Goal: Task Accomplishment & Management: Use online tool/utility

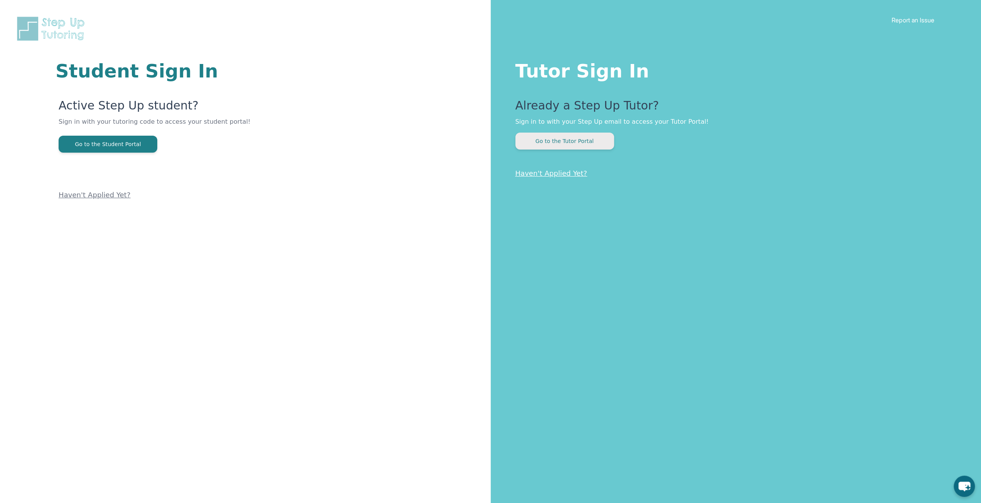
click at [592, 144] on button "Go to the Tutor Portal" at bounding box center [564, 141] width 99 height 17
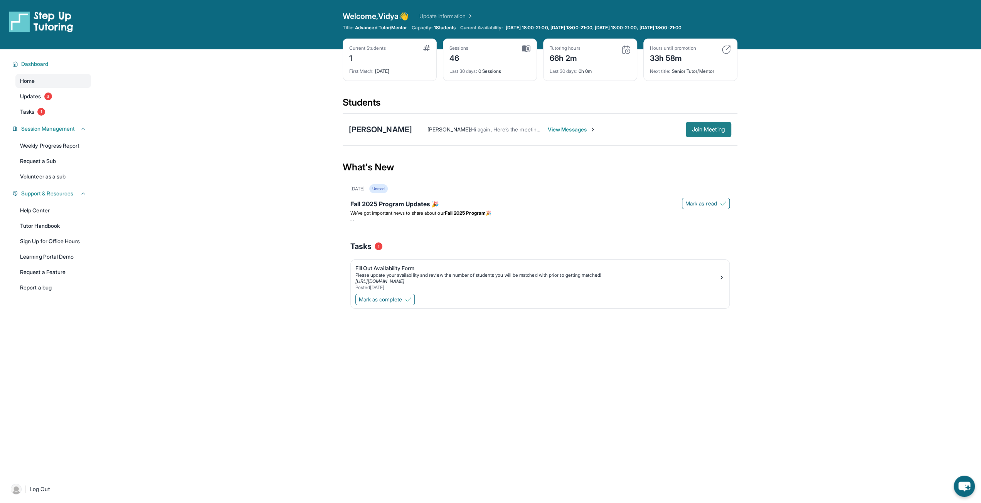
click at [698, 132] on span "Join Meeting" at bounding box center [708, 129] width 33 height 5
click at [580, 130] on span "View Messages" at bounding box center [572, 130] width 48 height 8
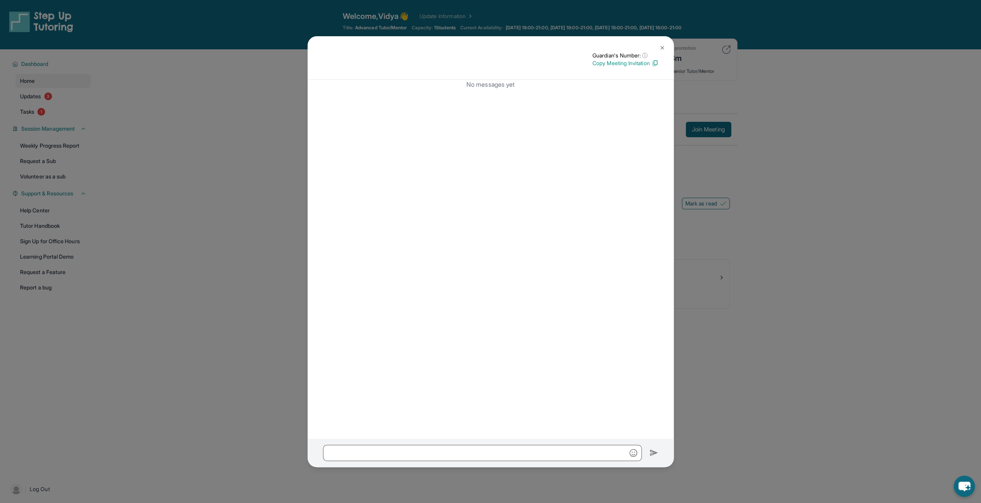
click at [664, 49] on img at bounding box center [662, 48] width 6 height 6
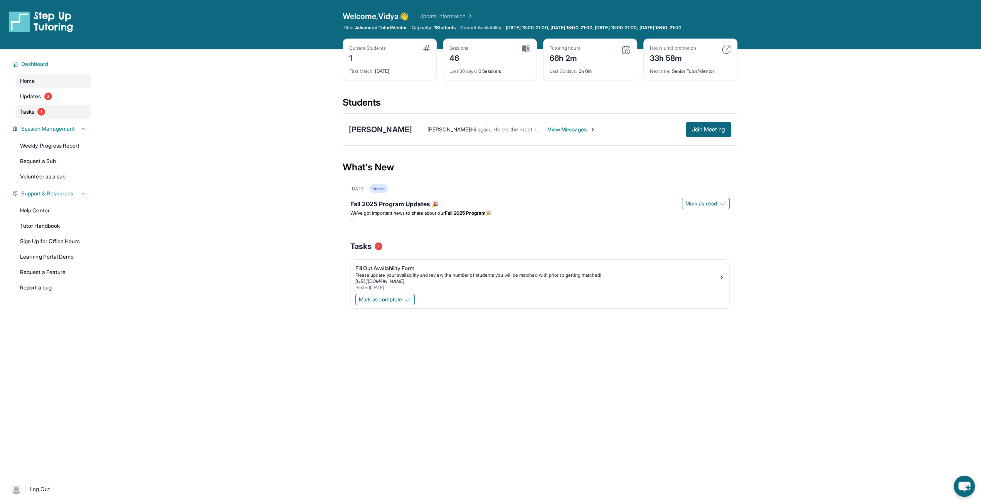
click at [23, 112] on span "Tasks" at bounding box center [27, 112] width 14 height 8
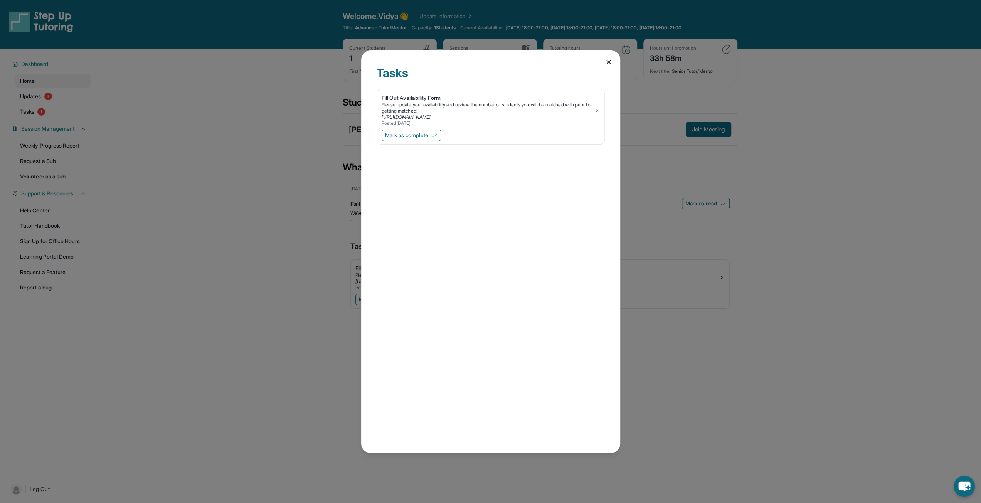
click at [609, 67] on div "Tasks Fill Out Availability Form Please update your availability and review the…" at bounding box center [490, 251] width 259 height 402
click at [608, 62] on icon at bounding box center [609, 62] width 4 height 4
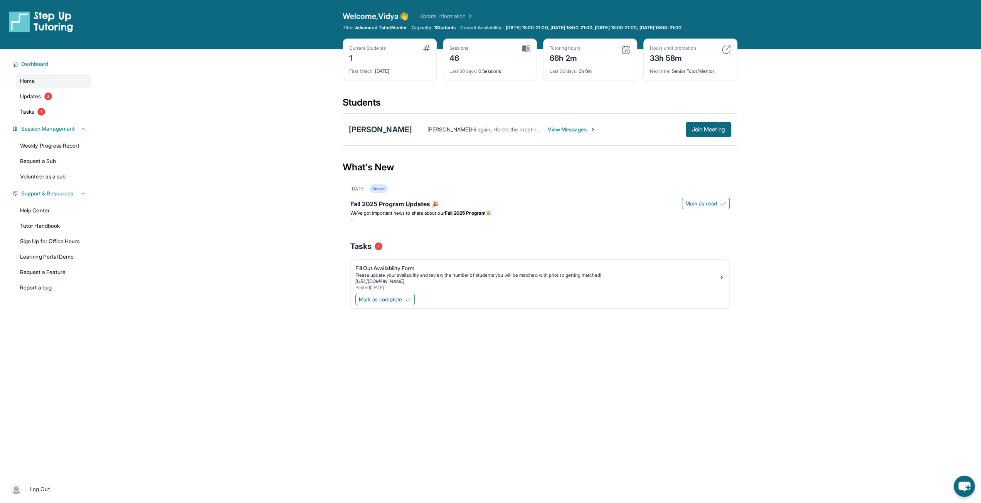
click at [385, 128] on div "[PERSON_NAME]" at bounding box center [380, 129] width 63 height 11
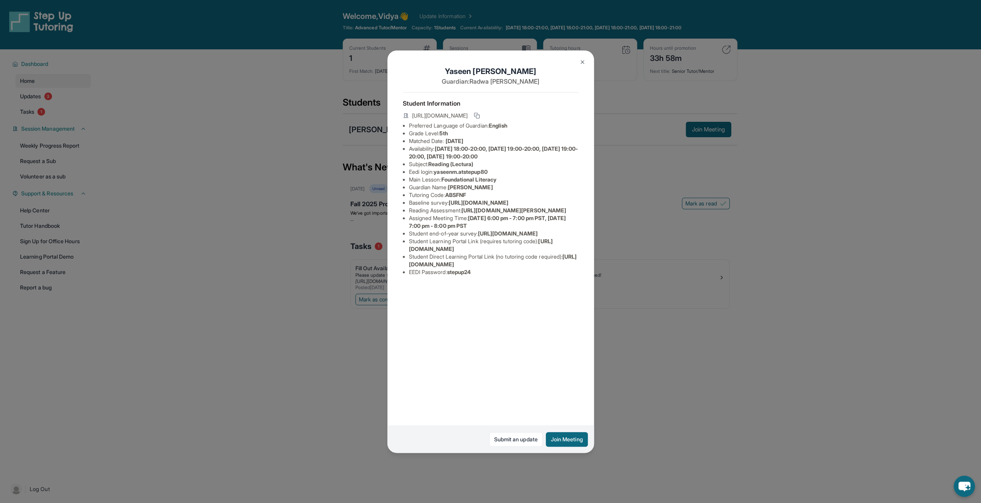
drag, startPoint x: 466, startPoint y: 233, endPoint x: 584, endPoint y: 250, distance: 119.2
click at [584, 250] on div "[PERSON_NAME] Guardian: [PERSON_NAME] Student Information [URL][DOMAIN_NAME] Pr…" at bounding box center [490, 251] width 207 height 402
copy span "[URL][DOMAIN_NAME][PERSON_NAME]"
